Goal: Find specific page/section: Find specific page/section

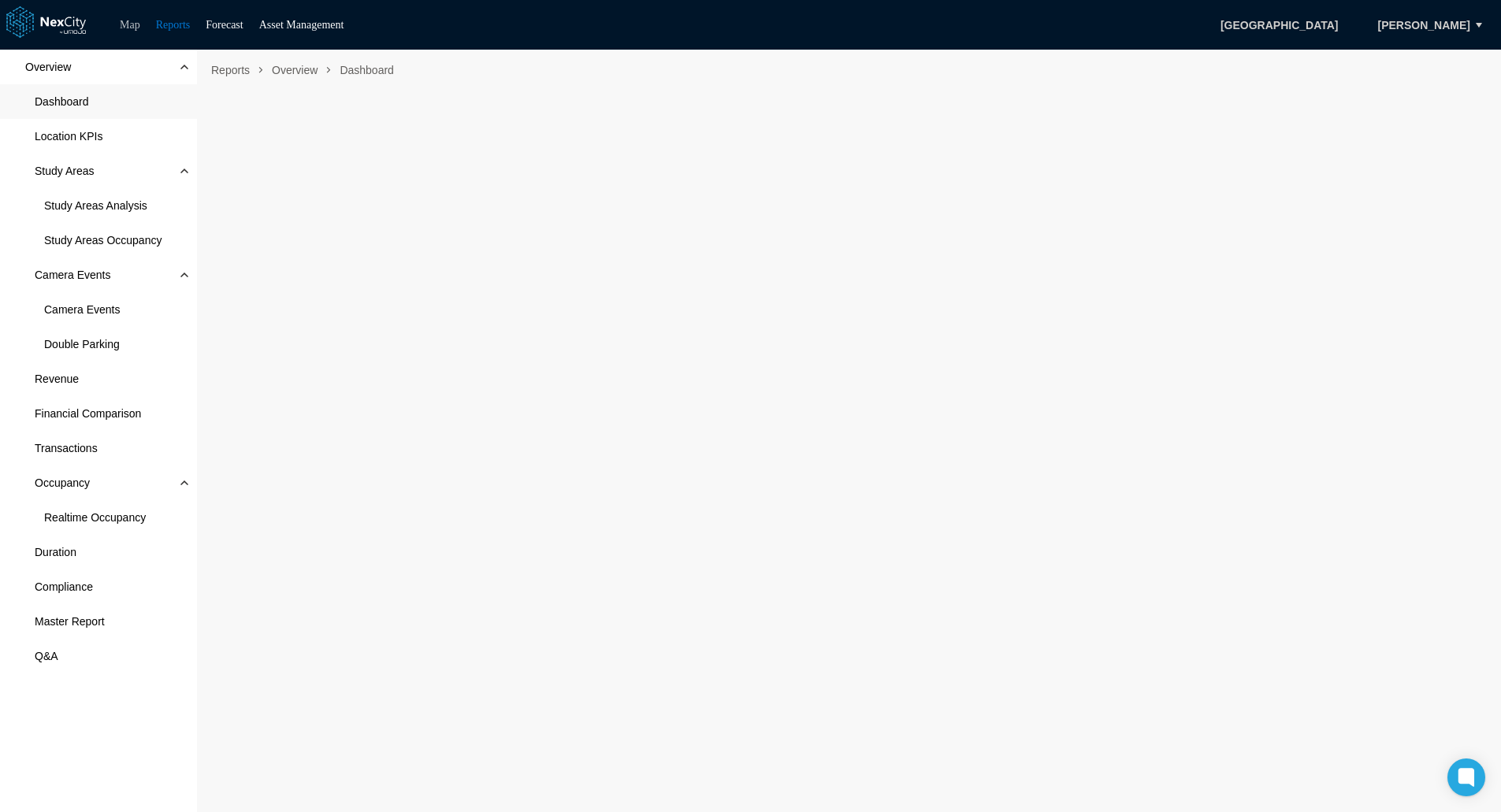
click at [122, 23] on link "Map" at bounding box center [130, 24] width 21 height 12
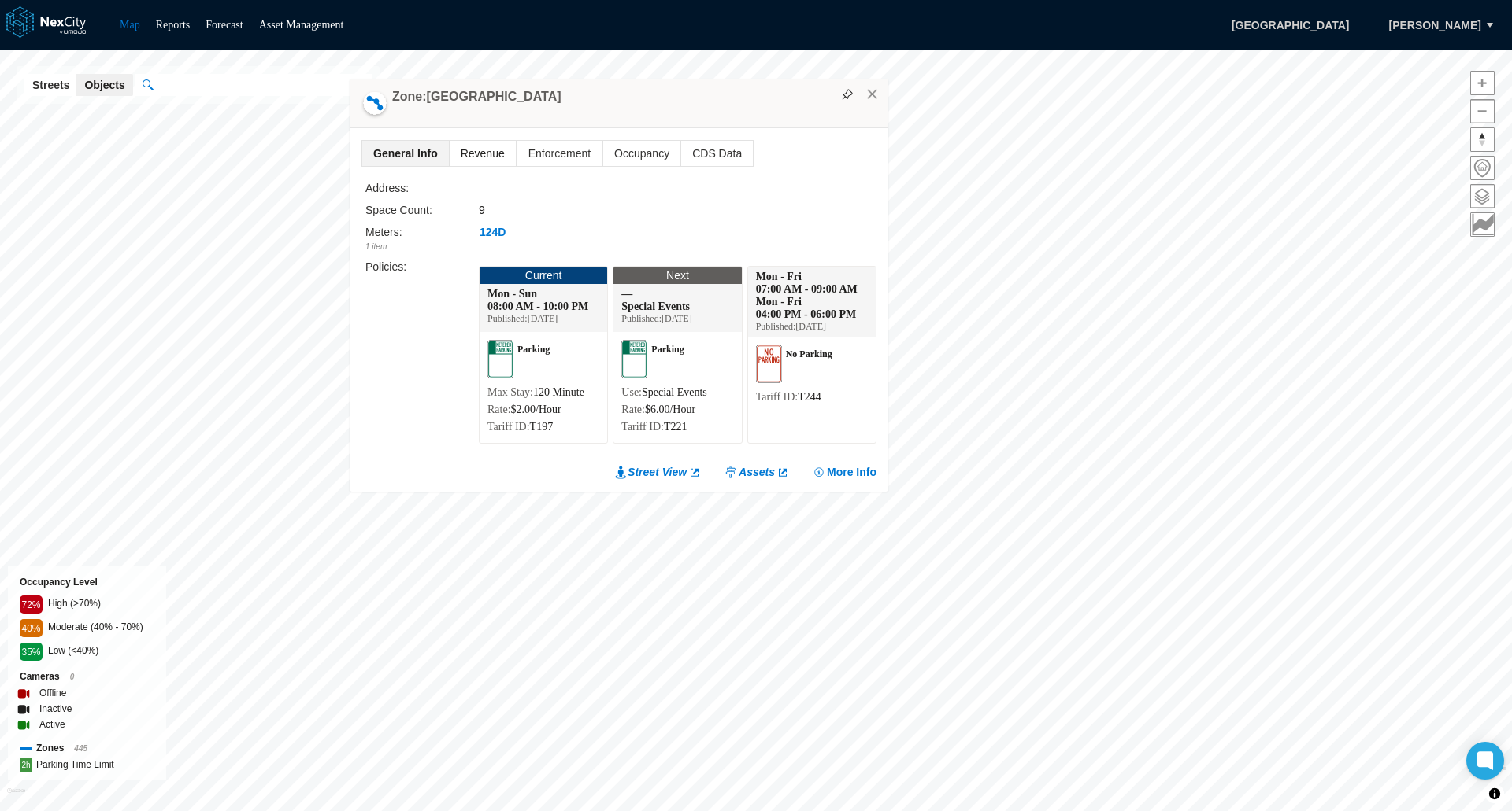
click at [492, 155] on span "Revenue" at bounding box center [482, 153] width 67 height 25
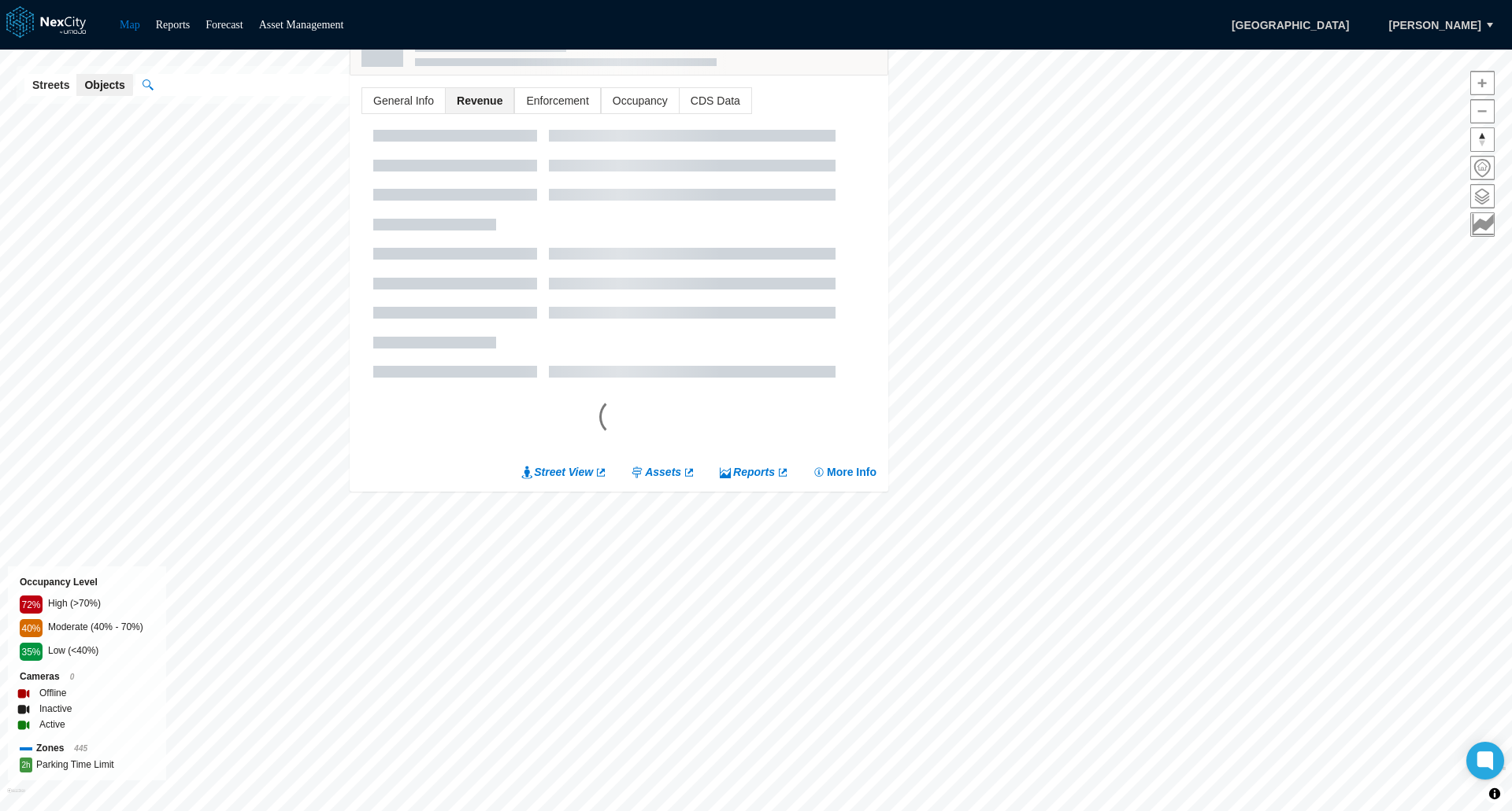
click at [627, 76] on div "Zone: [GEOGRAPHIC_DATA]" at bounding box center [619, 51] width 538 height 50
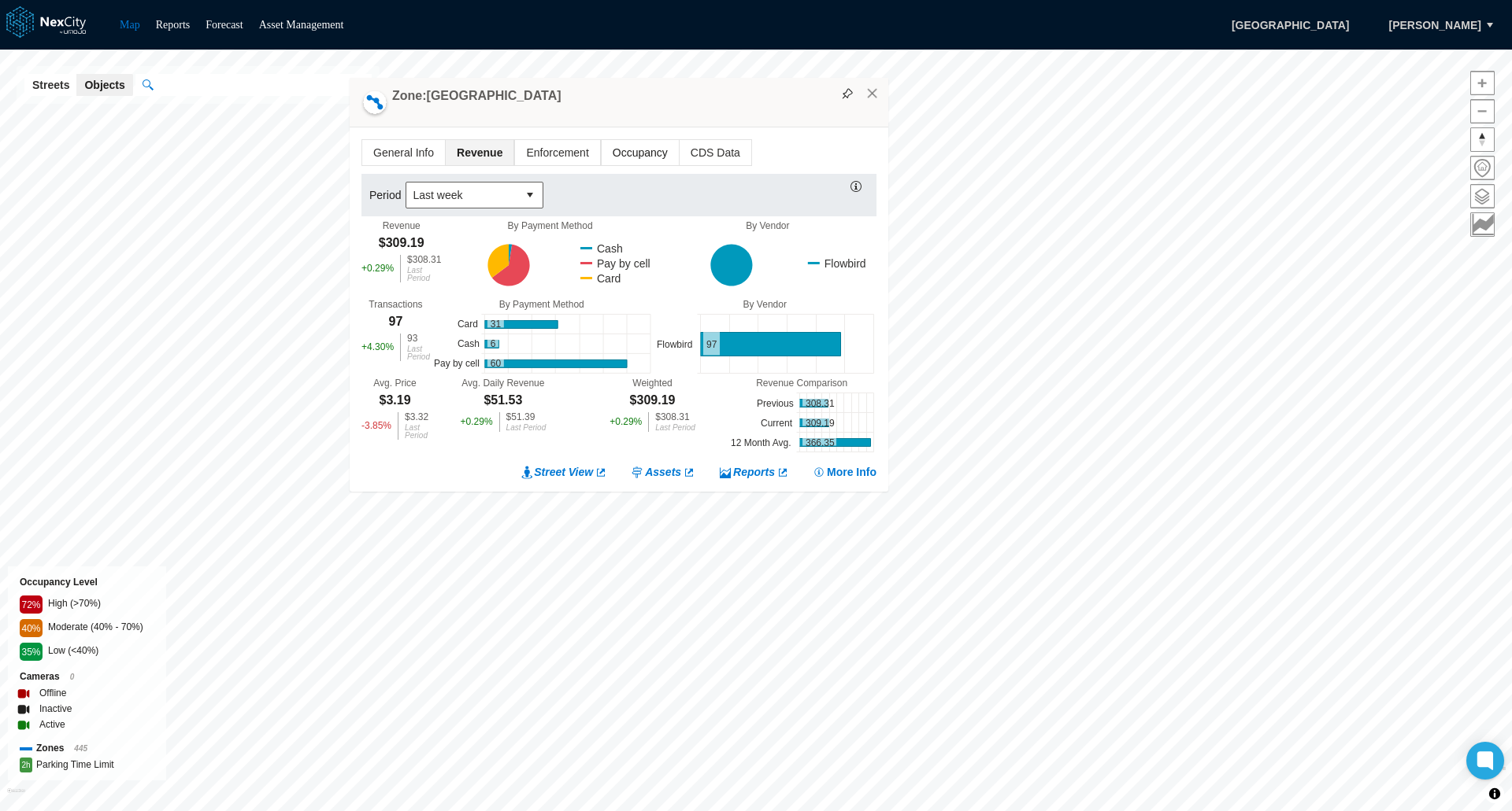
click at [642, 150] on span "Occupancy" at bounding box center [640, 152] width 77 height 25
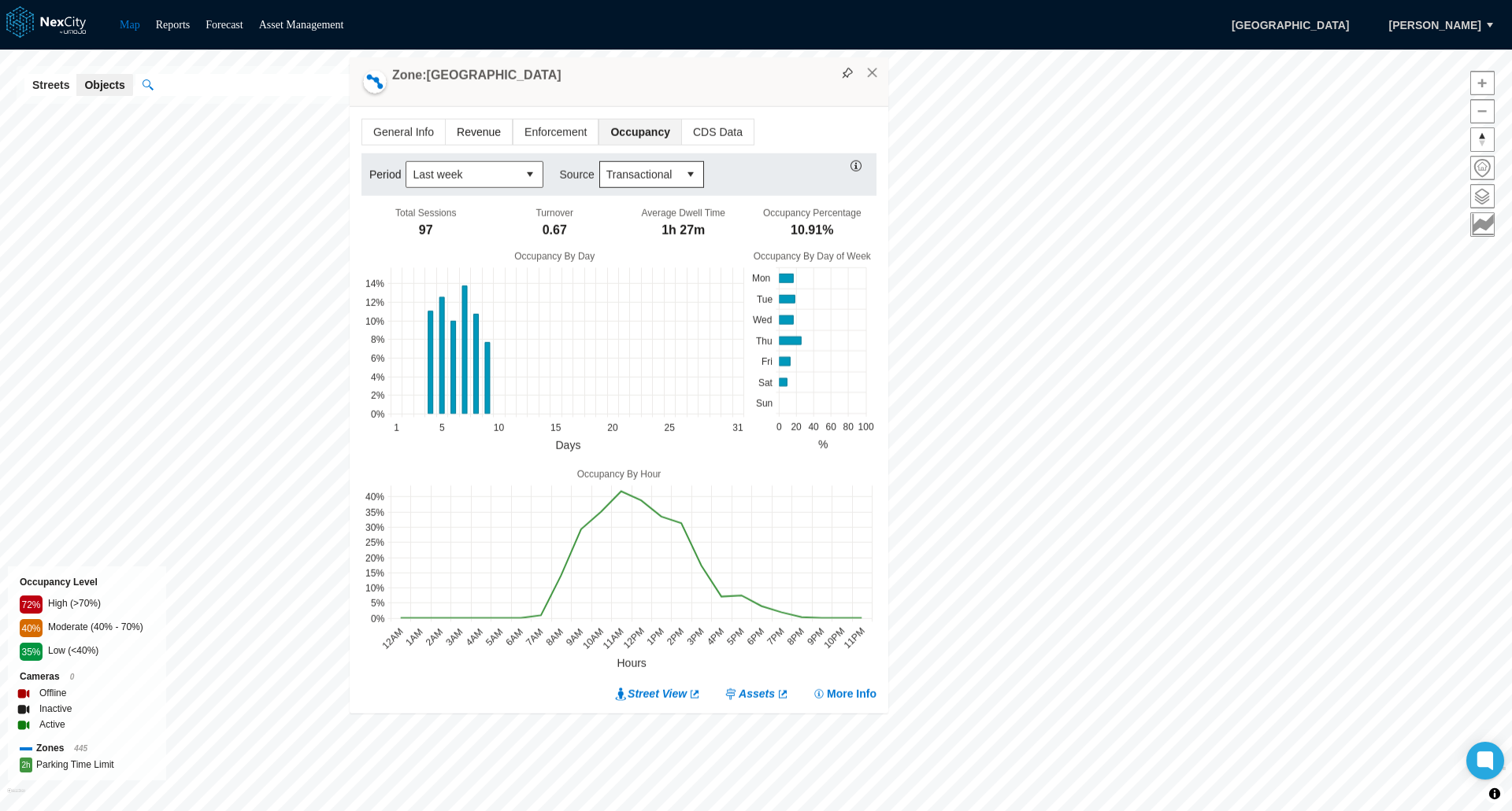
click at [486, 129] on span "Revenue" at bounding box center [478, 132] width 67 height 25
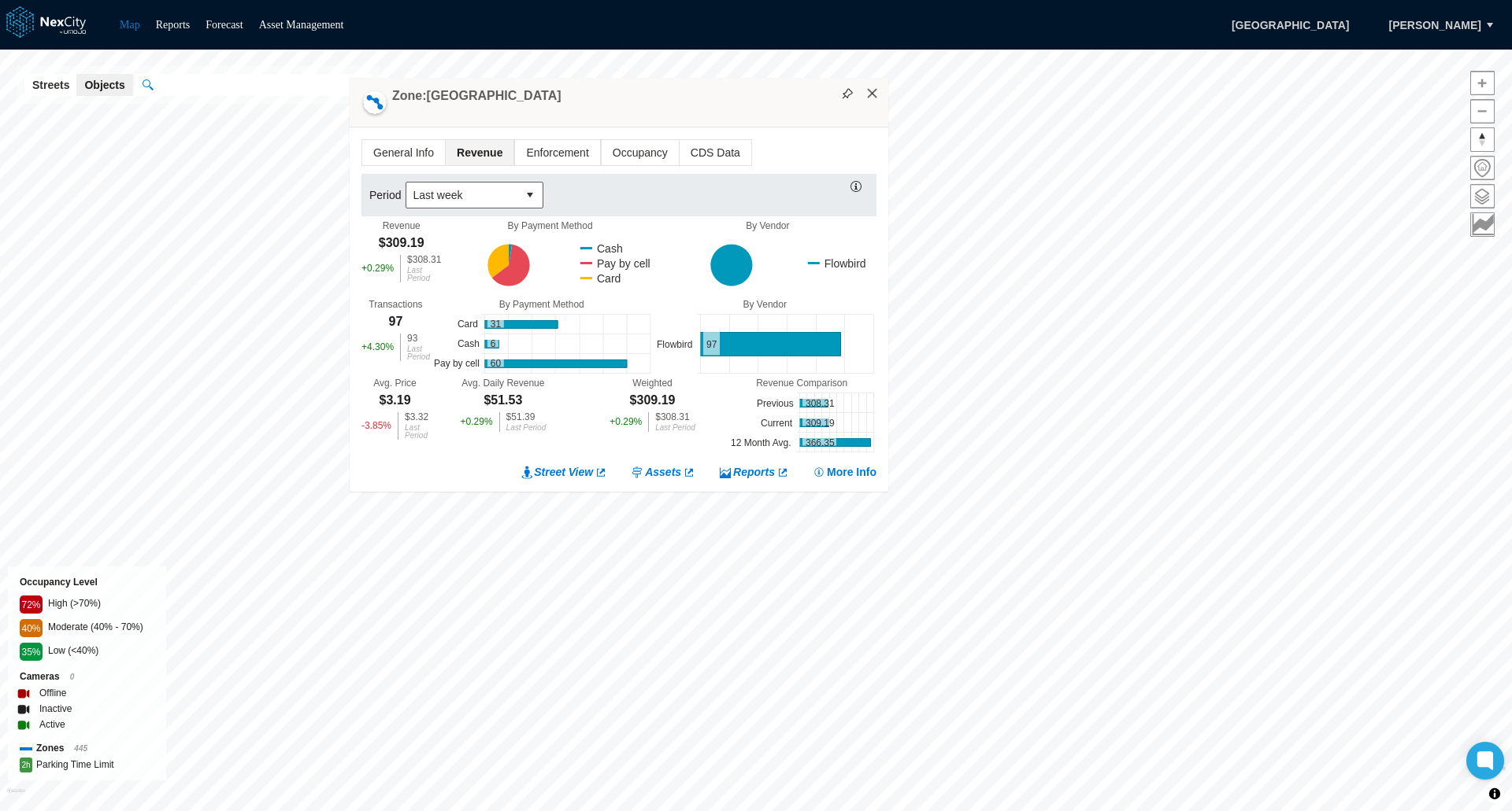
click at [875, 96] on button "×" at bounding box center [871, 93] width 14 height 14
